Goal: Transaction & Acquisition: Purchase product/service

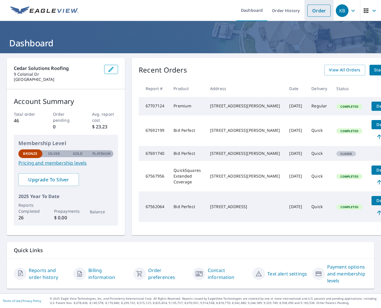
click at [319, 13] on link "Order" at bounding box center [318, 11] width 23 height 12
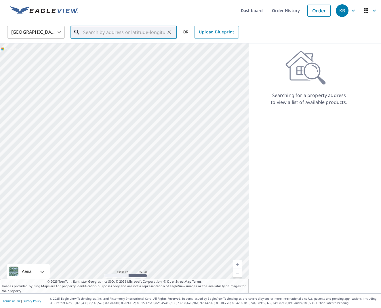
click at [94, 35] on input "text" at bounding box center [124, 32] width 82 height 16
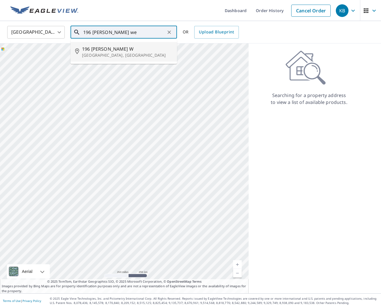
click at [89, 50] on span "196 [PERSON_NAME] W" at bounding box center [127, 48] width 90 height 7
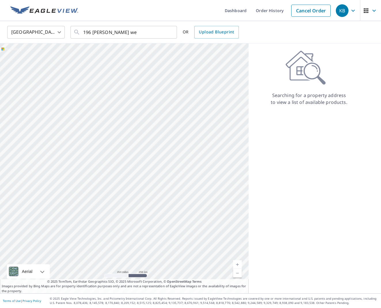
type input "[STREET_ADDRESS][PERSON_NAME]"
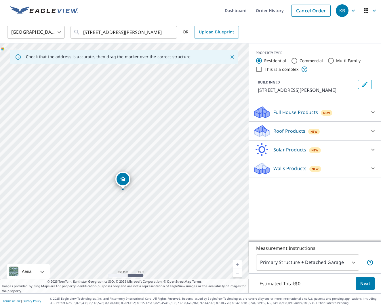
drag, startPoint x: 77, startPoint y: 206, endPoint x: 141, endPoint y: 198, distance: 65.2
click at [141, 198] on div "[STREET_ADDRESS][PERSON_NAME]" at bounding box center [124, 168] width 249 height 250
click at [371, 129] on icon at bounding box center [373, 131] width 7 height 7
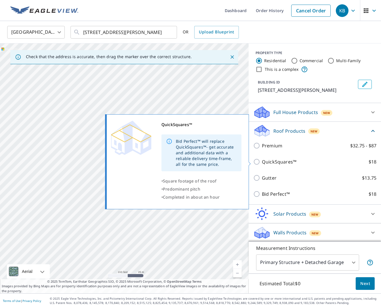
drag, startPoint x: 259, startPoint y: 161, endPoint x: 263, endPoint y: 162, distance: 4.2
click at [259, 161] on input "QuickSquares™ $18" at bounding box center [257, 161] width 9 height 7
checkbox input "true"
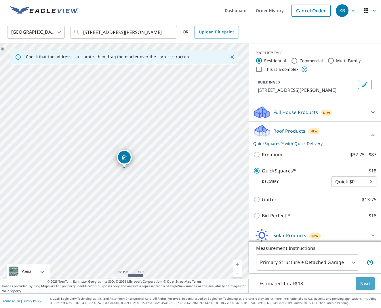
click at [370, 283] on span "Next" at bounding box center [365, 283] width 10 height 7
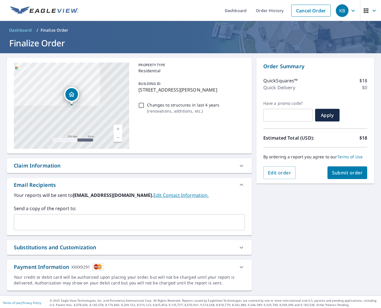
click at [334, 176] on button "Submit order" at bounding box center [348, 172] width 40 height 13
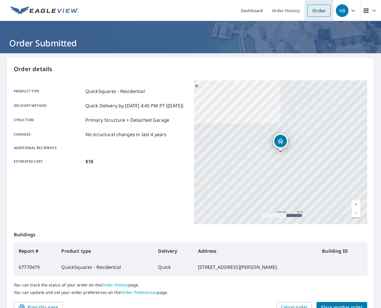
click at [325, 10] on link "Order" at bounding box center [318, 11] width 23 height 12
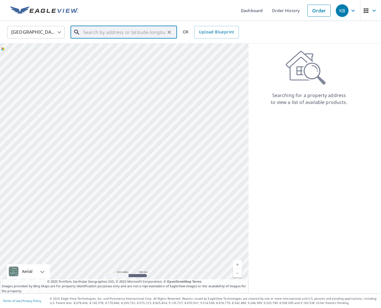
click at [113, 31] on input "text" at bounding box center [124, 32] width 82 height 16
click at [108, 50] on span "419 Little Noyac Path" at bounding box center [127, 48] width 90 height 7
type input "[STREET_ADDRESS]"
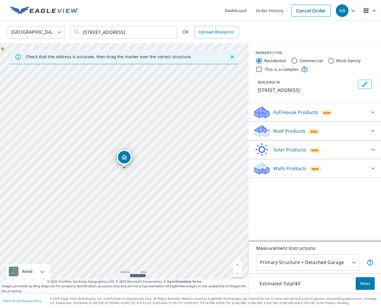
click at [371, 132] on icon at bounding box center [373, 131] width 7 height 7
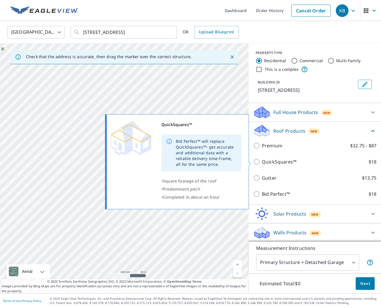
click at [261, 162] on input "QuickSquares™ $18" at bounding box center [257, 161] width 9 height 7
checkbox input "true"
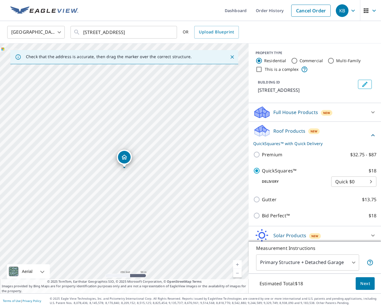
click at [370, 284] on span "Next" at bounding box center [365, 283] width 10 height 7
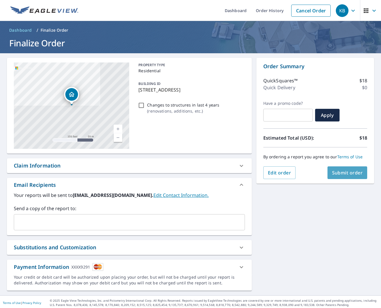
click at [347, 171] on span "Submit order" at bounding box center [347, 173] width 31 height 6
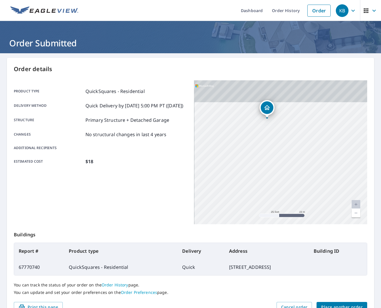
drag, startPoint x: 297, startPoint y: 121, endPoint x: 291, endPoint y: 223, distance: 103.0
click at [293, 223] on div "[STREET_ADDRESS]" at bounding box center [280, 152] width 173 height 144
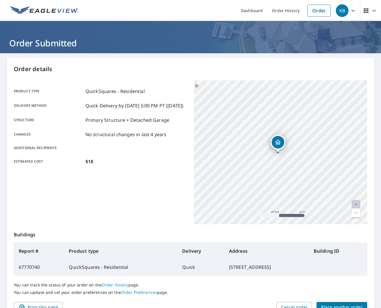
drag, startPoint x: 278, startPoint y: 176, endPoint x: 286, endPoint y: 192, distance: 17.4
click at [286, 192] on div "[STREET_ADDRESS]" at bounding box center [280, 152] width 173 height 144
